Goal: Find contact information: Find contact information

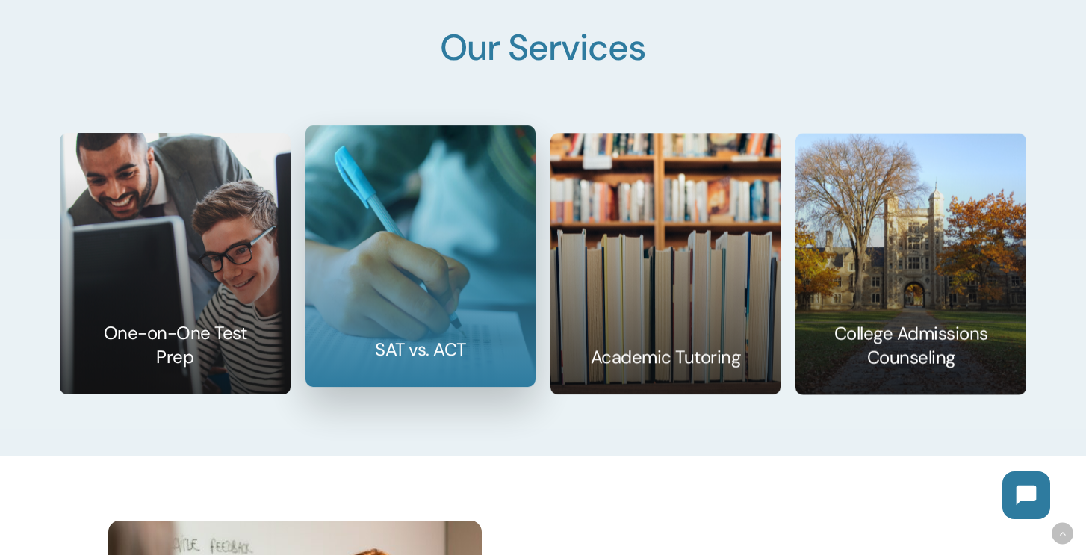
scroll to position [2334, 0]
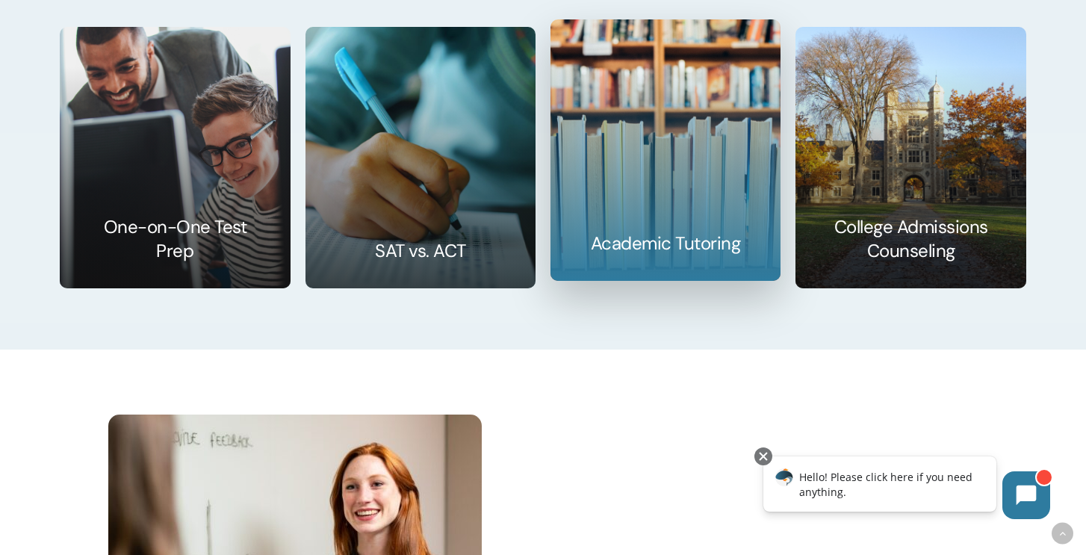
click at [630, 176] on link at bounding box center [665, 150] width 229 height 260
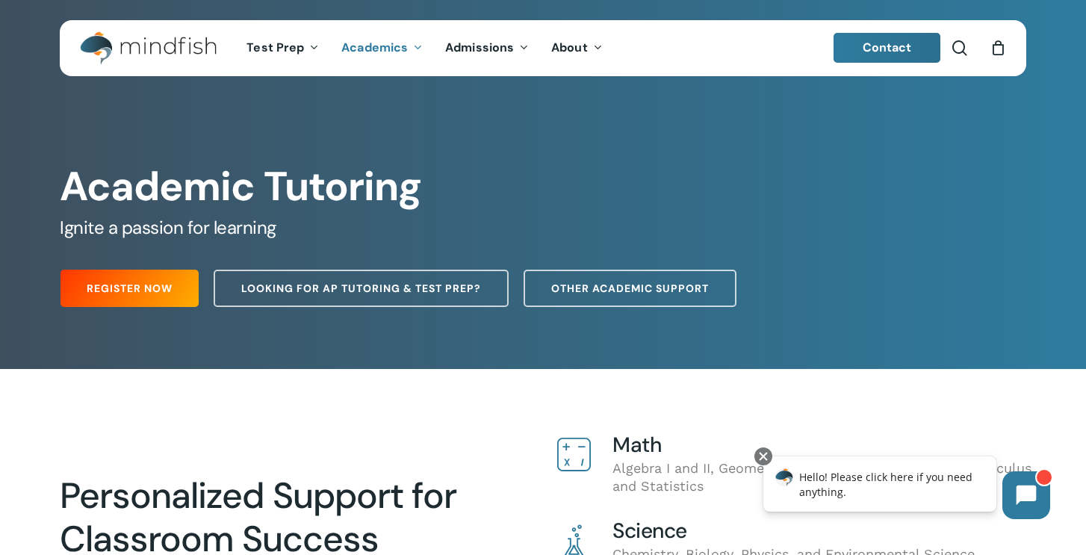
click at [874, 57] on link "Contact" at bounding box center [888, 48] width 108 height 30
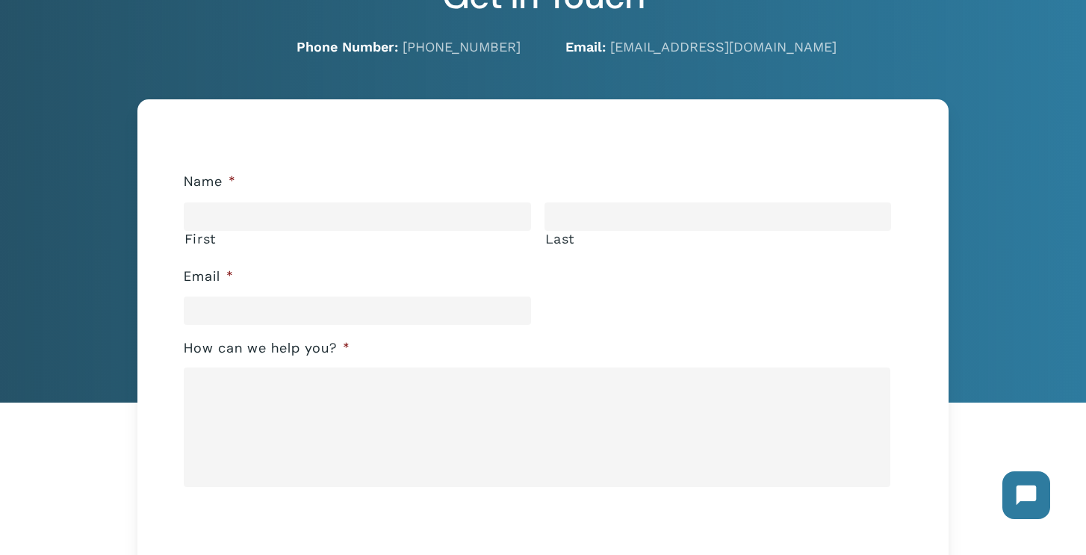
scroll to position [152, 0]
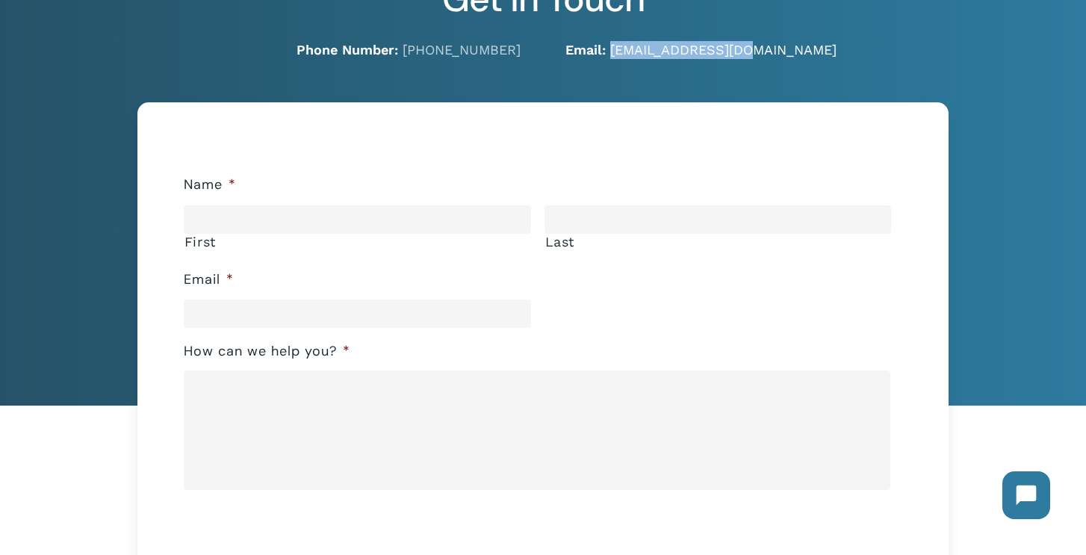
drag, startPoint x: 751, startPoint y: 51, endPoint x: 613, endPoint y: 54, distance: 138.2
click at [613, 54] on p "Email: hello@mindfish.com" at bounding box center [795, 50] width 461 height 18
copy link "hello@mindfish.com"
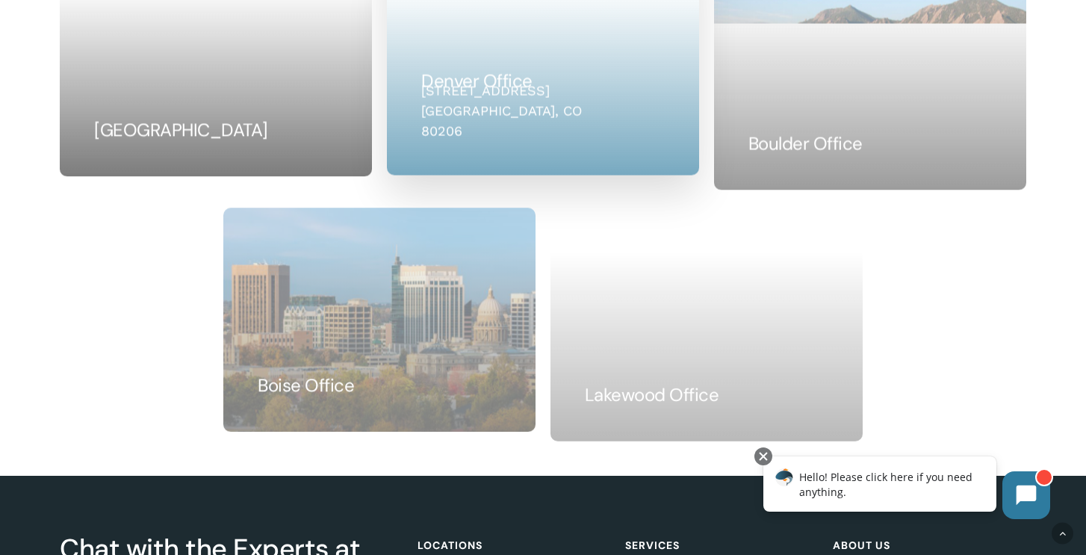
scroll to position [1135, 0]
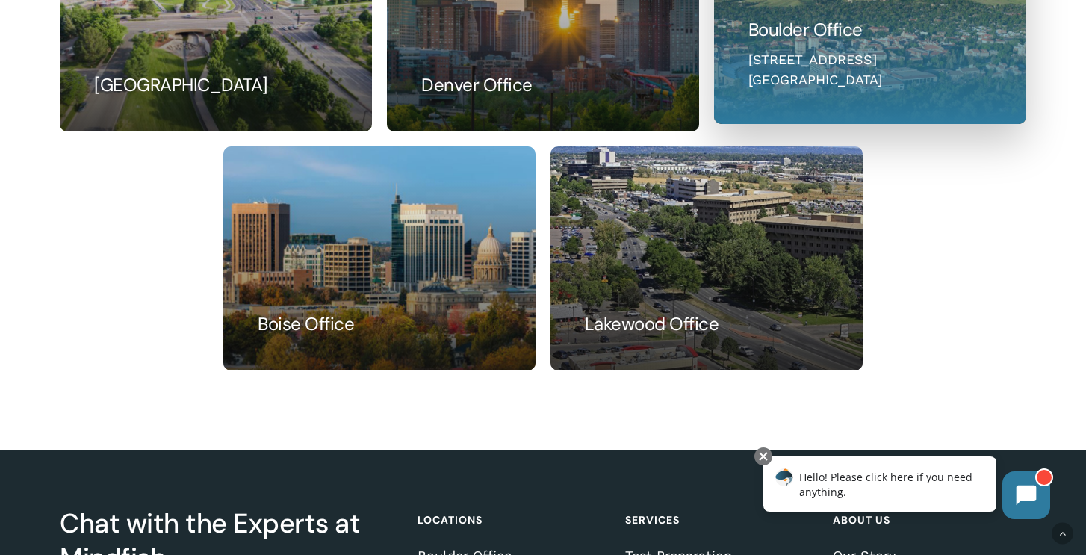
click at [801, 87] on link at bounding box center [870, 12] width 311 height 223
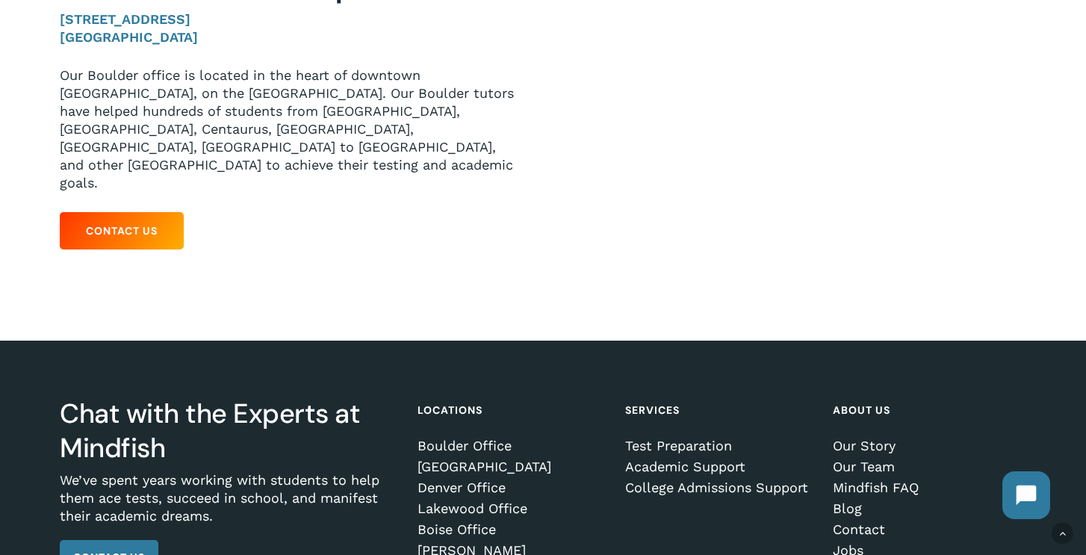
scroll to position [364, 0]
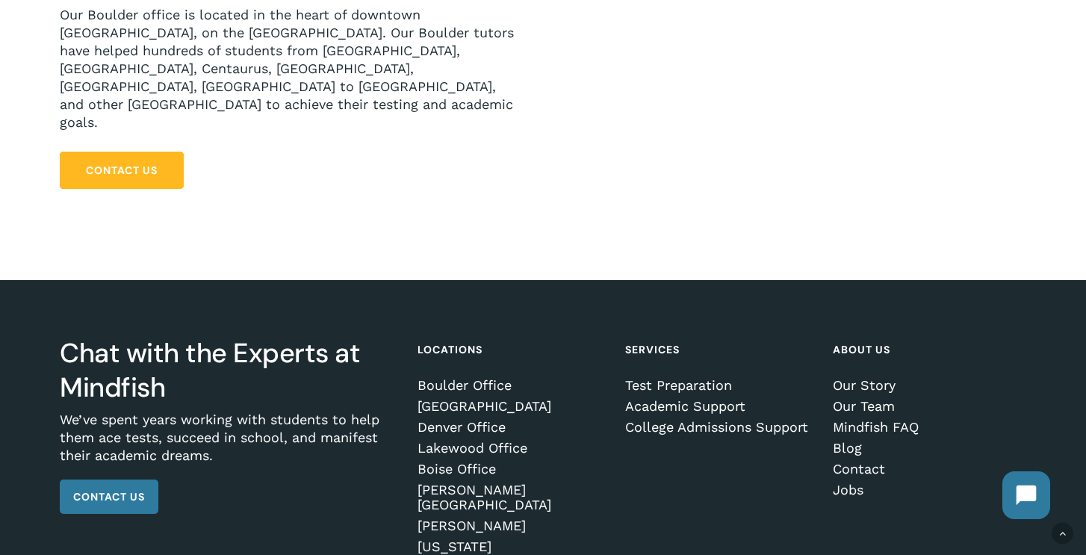
click at [143, 163] on span "Contact Us" at bounding box center [122, 170] width 72 height 15
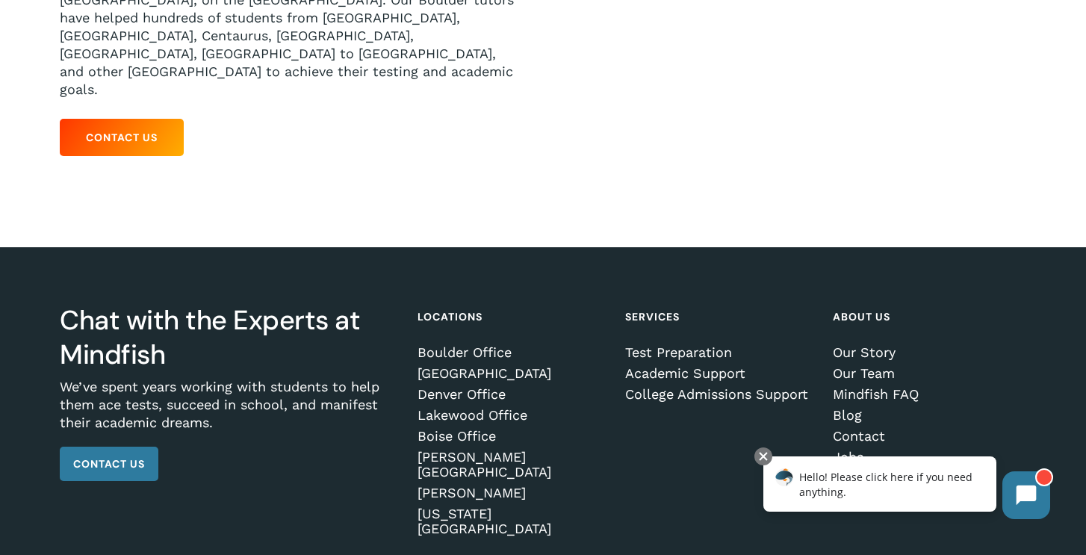
scroll to position [409, 0]
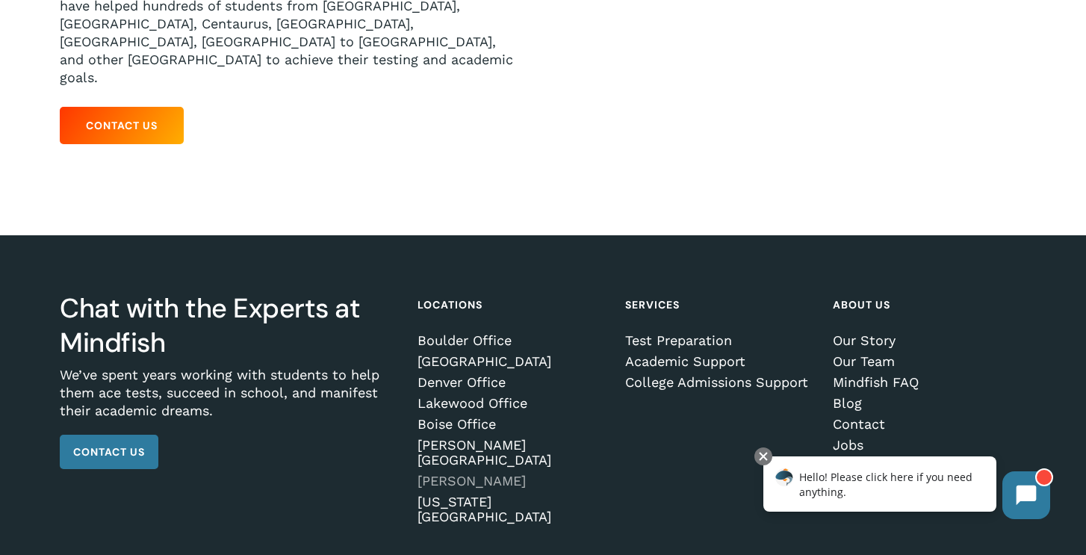
click at [504, 474] on link "[PERSON_NAME]" at bounding box center [512, 481] width 188 height 15
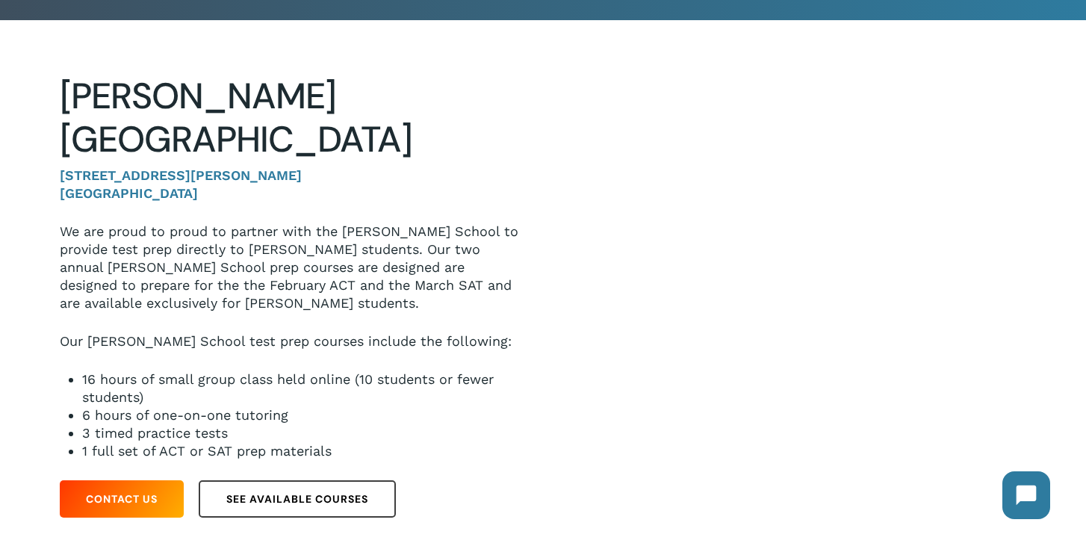
scroll to position [193, 0]
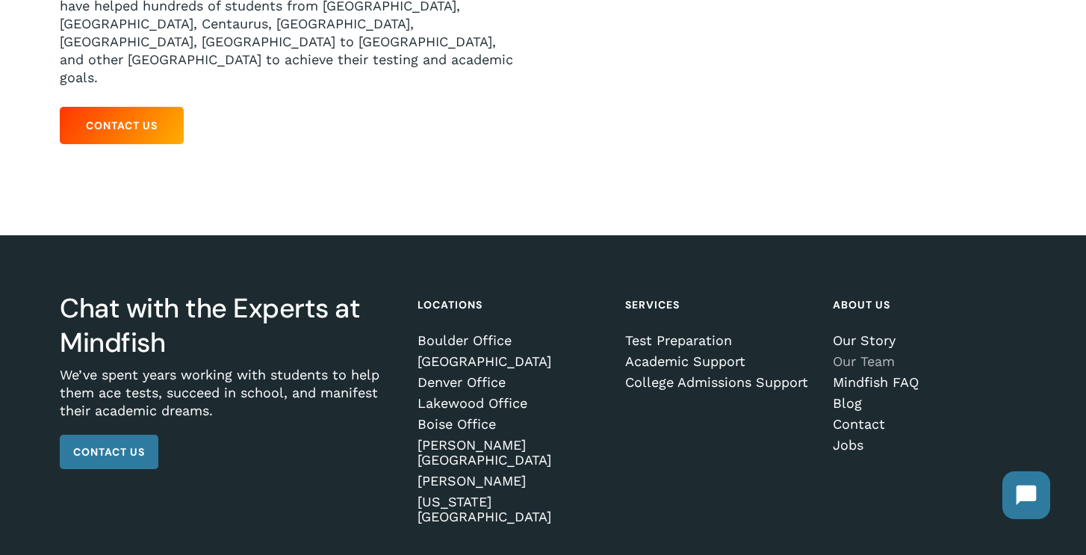
click at [870, 354] on link "Our Team" at bounding box center [927, 361] width 188 height 15
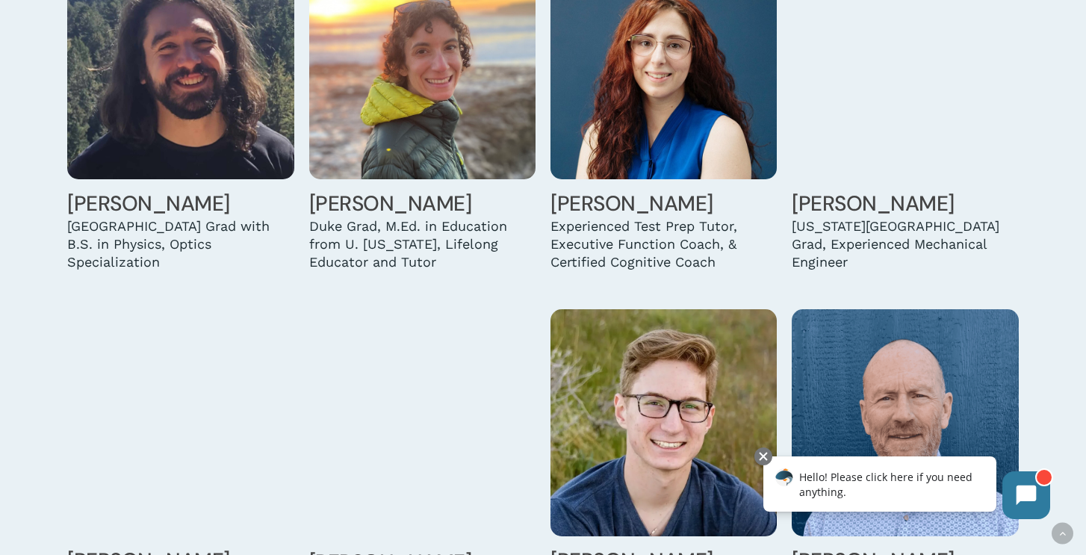
scroll to position [3644, 0]
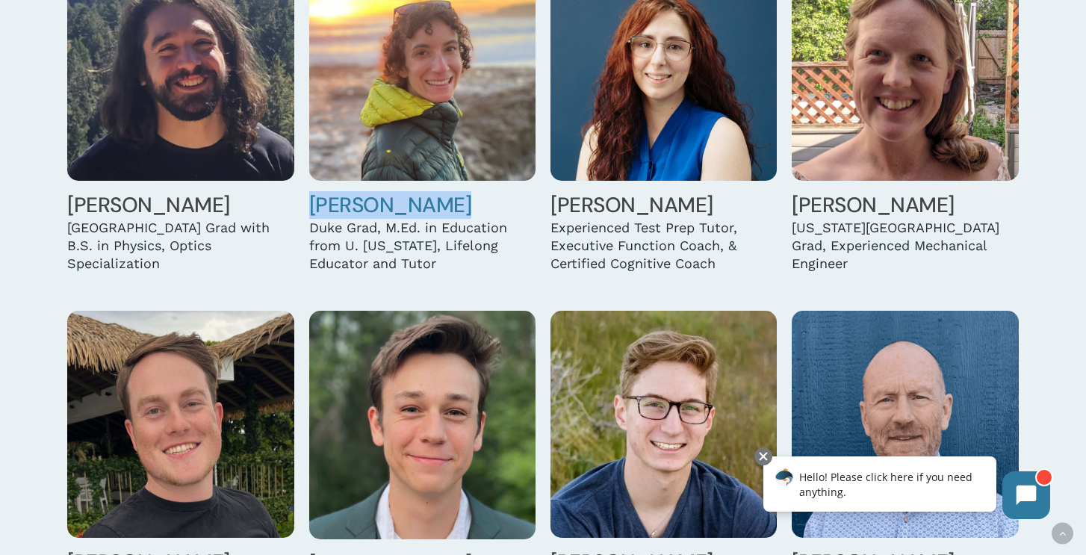
drag, startPoint x: 450, startPoint y: 188, endPoint x: 311, endPoint y: 190, distance: 139.7
click at [311, 192] on h4 "[PERSON_NAME]" at bounding box center [422, 205] width 226 height 27
copy link "[PERSON_NAME]"
